Goal: Information Seeking & Learning: Compare options

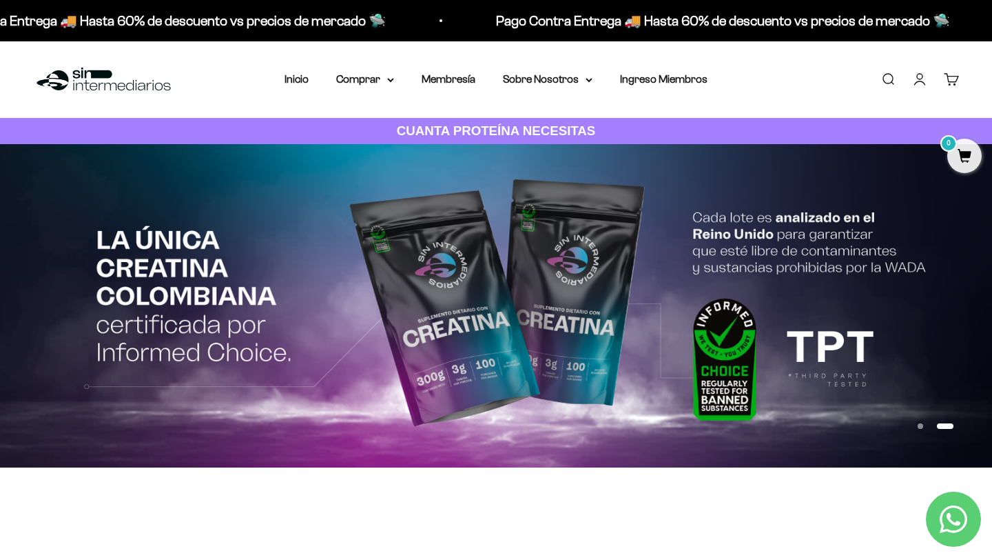
click at [883, 79] on link "Buscar" at bounding box center [888, 79] width 15 height 15
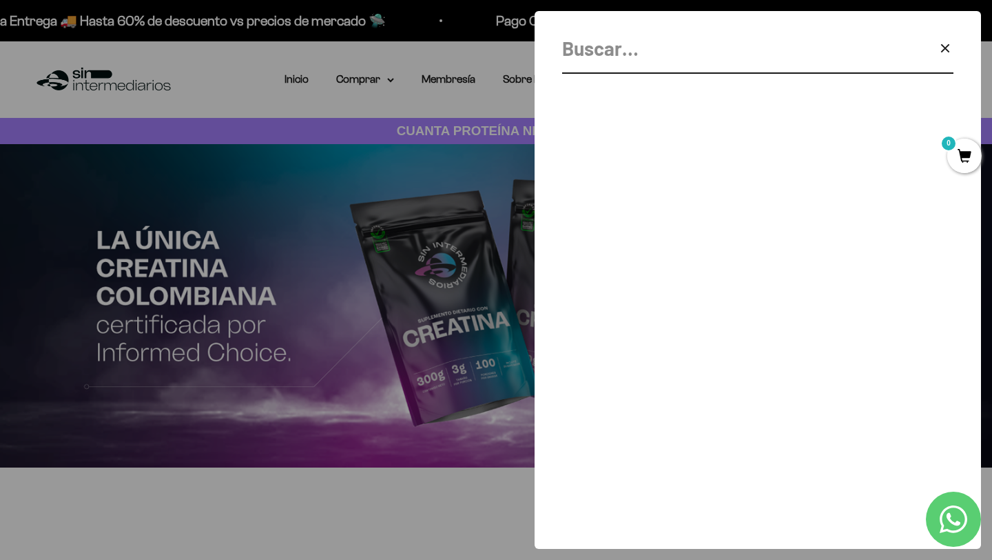
click at [680, 43] on input "Buscar" at bounding box center [723, 48] width 322 height 31
type input "s"
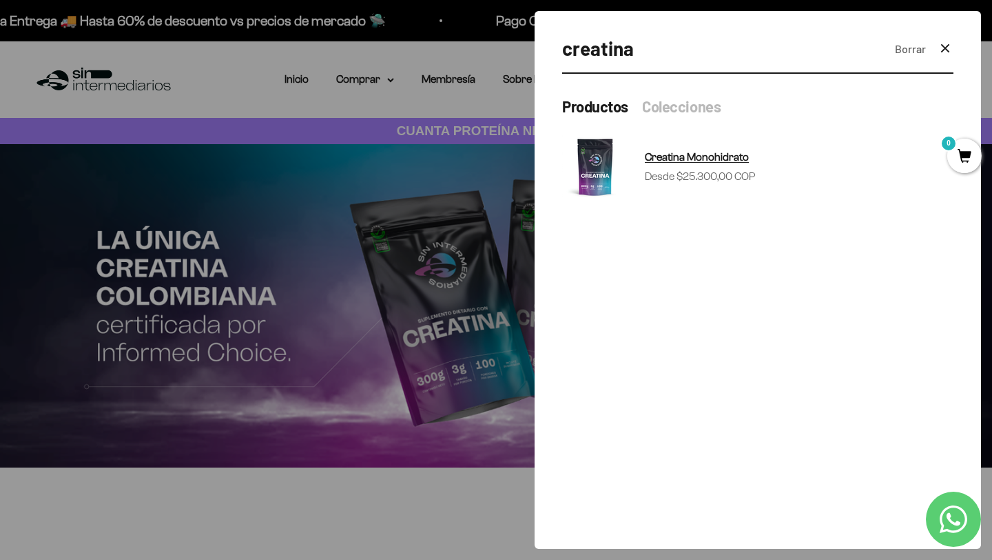
type input "creatina"
click at [686, 175] on sale-price "Precio de oferta Desde $25.300,00 COP" at bounding box center [700, 176] width 111 height 18
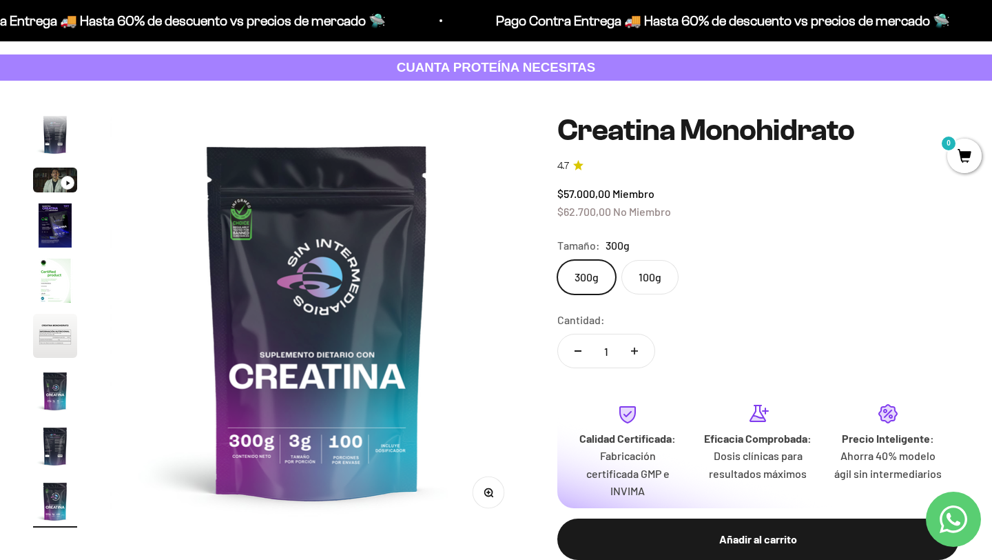
scroll to position [97, 0]
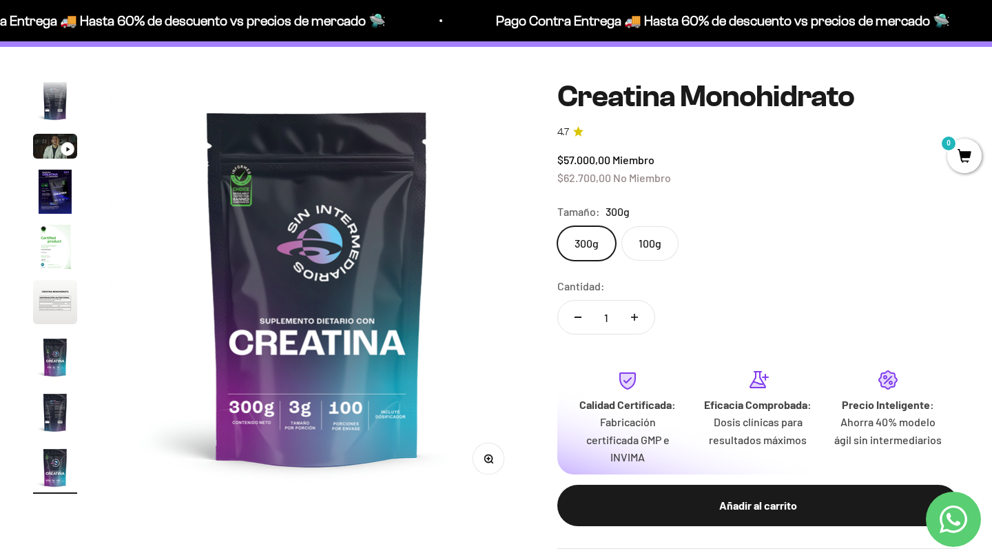
click at [604, 245] on label "300g" at bounding box center [586, 243] width 59 height 34
click at [557, 226] on input "300g" at bounding box center [557, 225] width 1 height 1
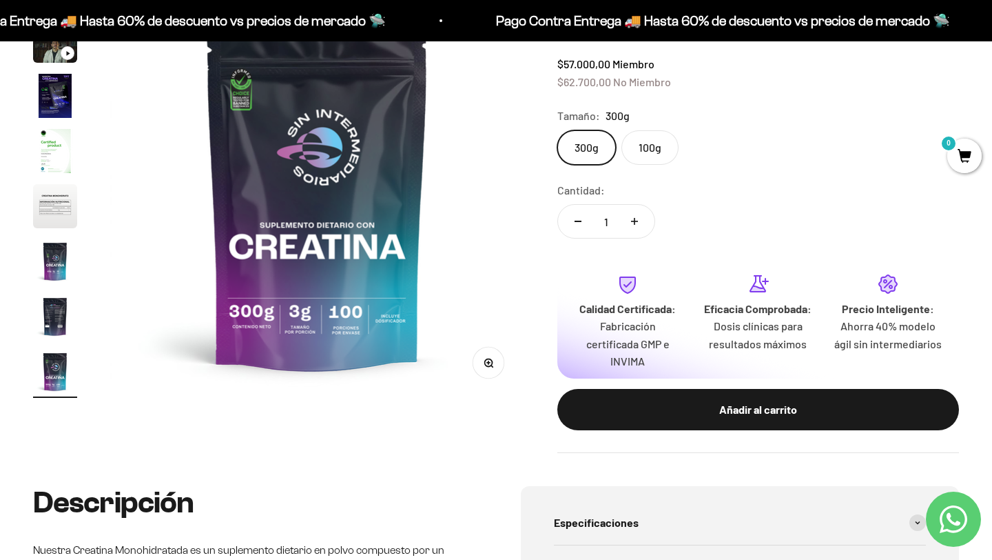
scroll to position [0, 0]
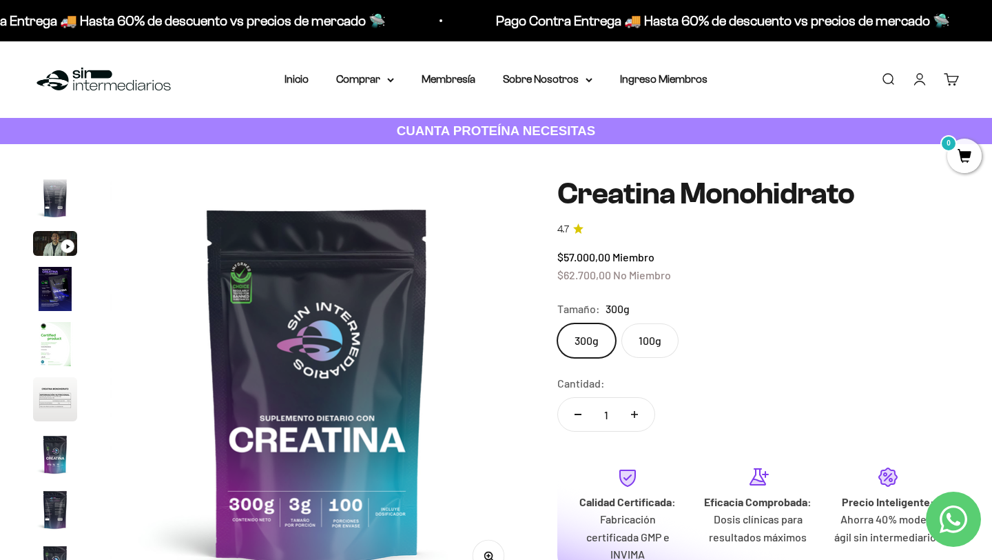
click at [367, 91] on div "Menú Buscar Inicio Comprar Proteínas Ver Todos Whey Iso Vegan Pancakes Pre-Entr…" at bounding box center [496, 79] width 992 height 76
click at [389, 91] on div "Menú Buscar Inicio Comprar Proteínas Ver Todos Whey Iso Vegan Pancakes Pre-Entr…" at bounding box center [496, 79] width 992 height 76
click at [391, 88] on summary "Comprar" at bounding box center [365, 79] width 58 height 18
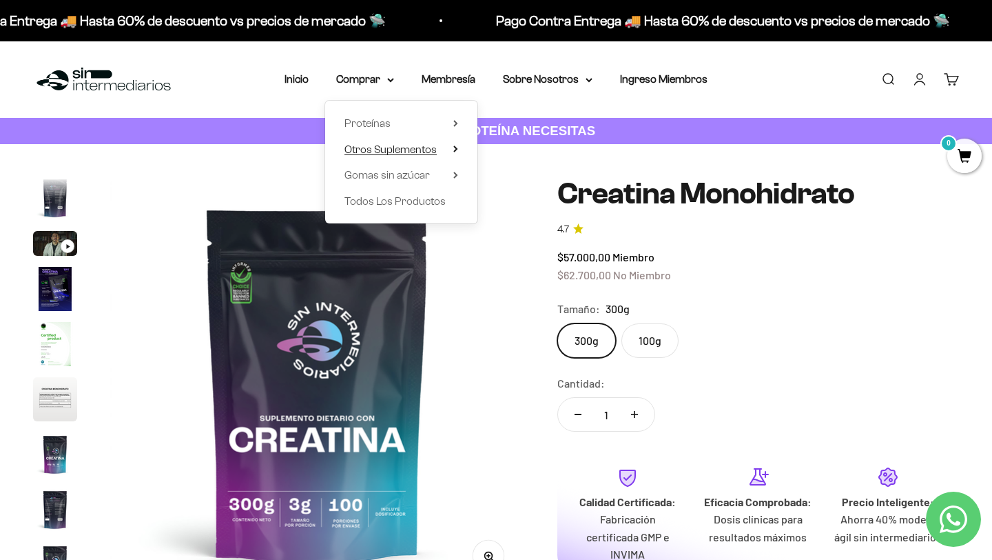
click at [455, 150] on icon at bounding box center [455, 149] width 3 height 6
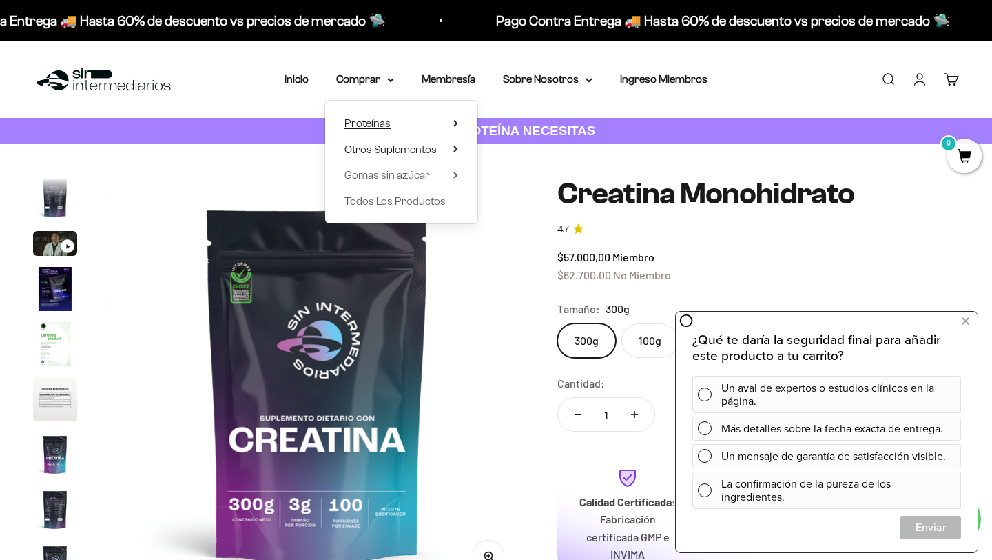
click at [455, 125] on icon at bounding box center [455, 124] width 3 height 6
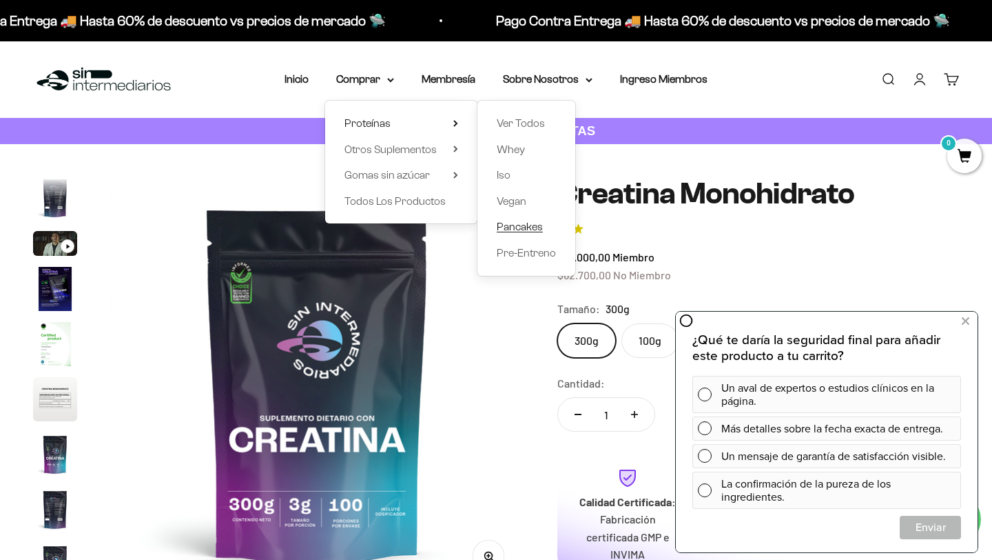
click at [531, 230] on span "Pancakes" at bounding box center [520, 226] width 46 height 12
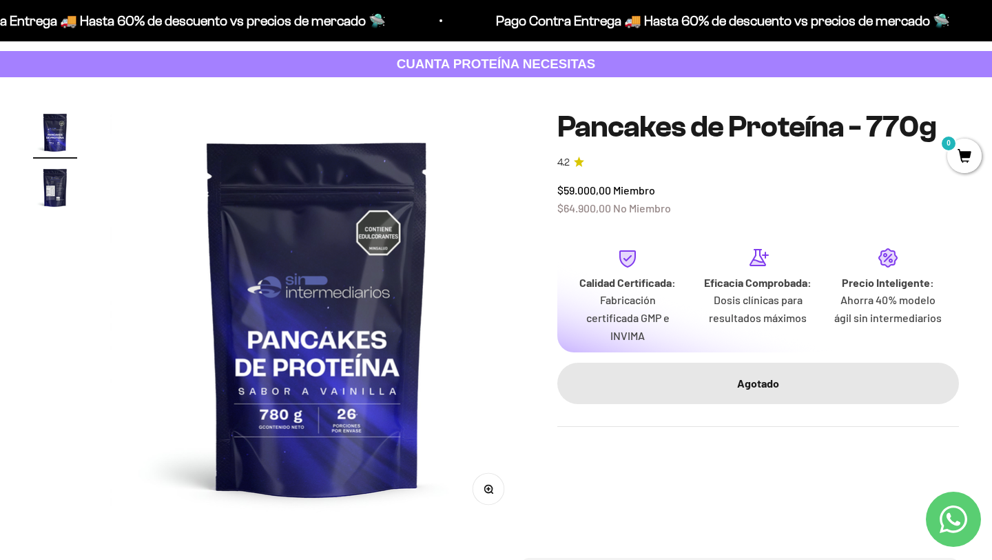
scroll to position [68, 0]
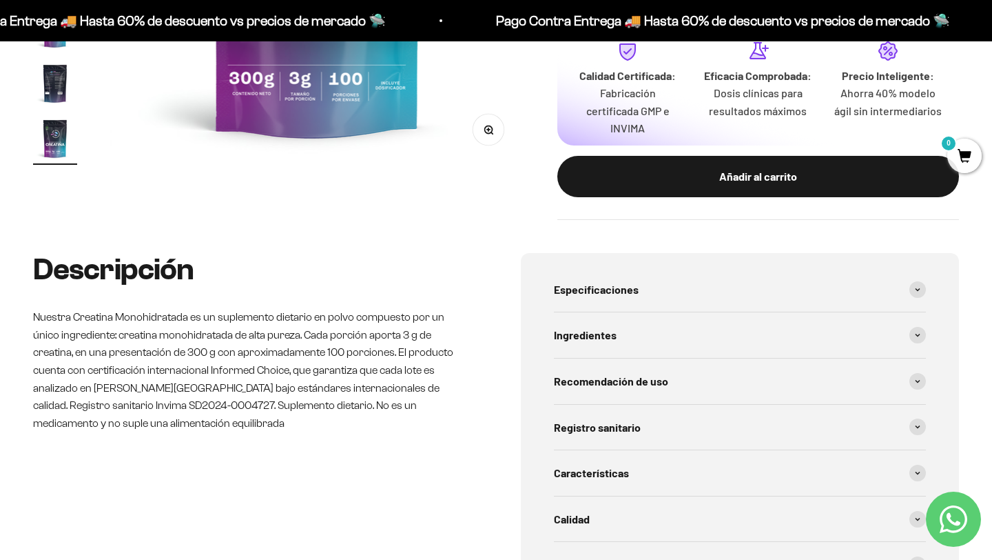
scroll to position [427, 0]
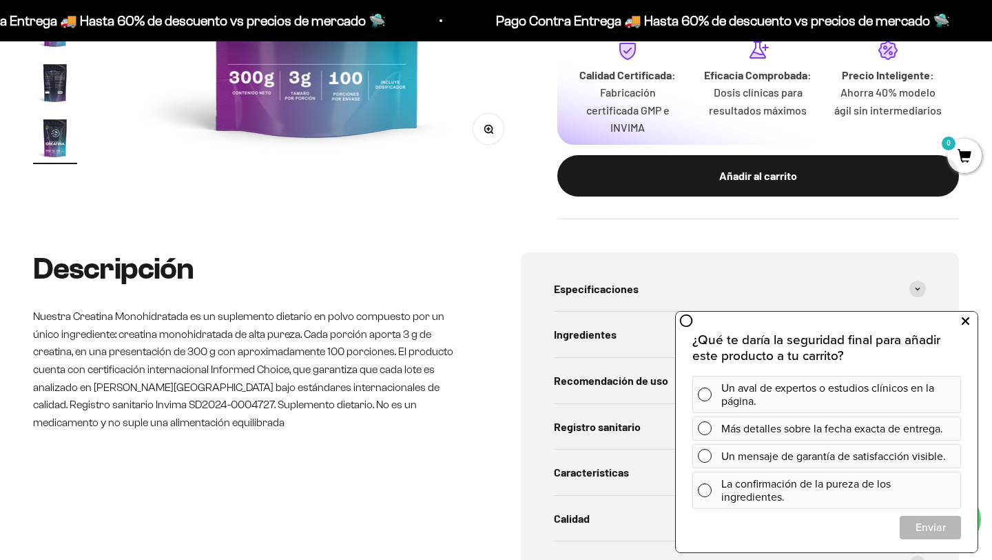
click at [965, 320] on icon at bounding box center [966, 321] width 8 height 18
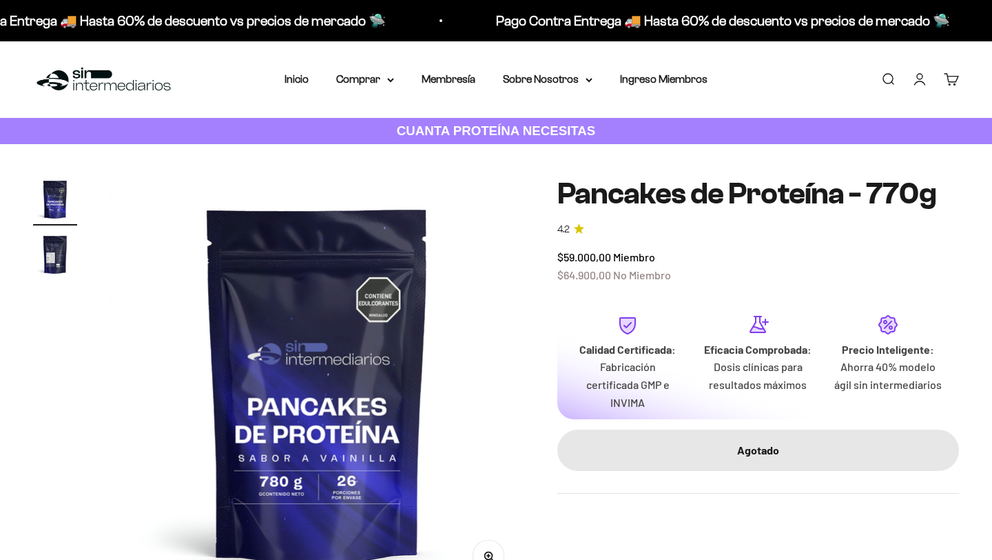
scroll to position [68, 0]
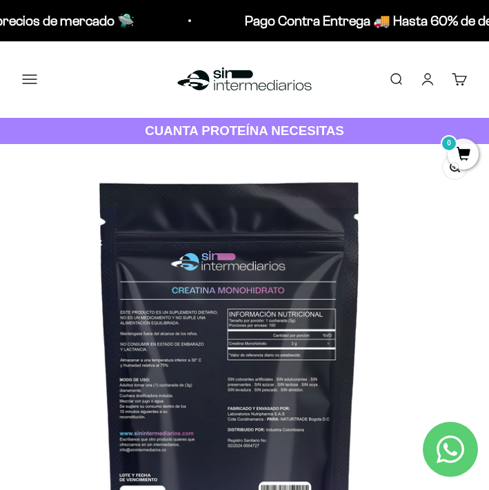
scroll to position [0, 3919]
